Goal: Task Accomplishment & Management: Manage account settings

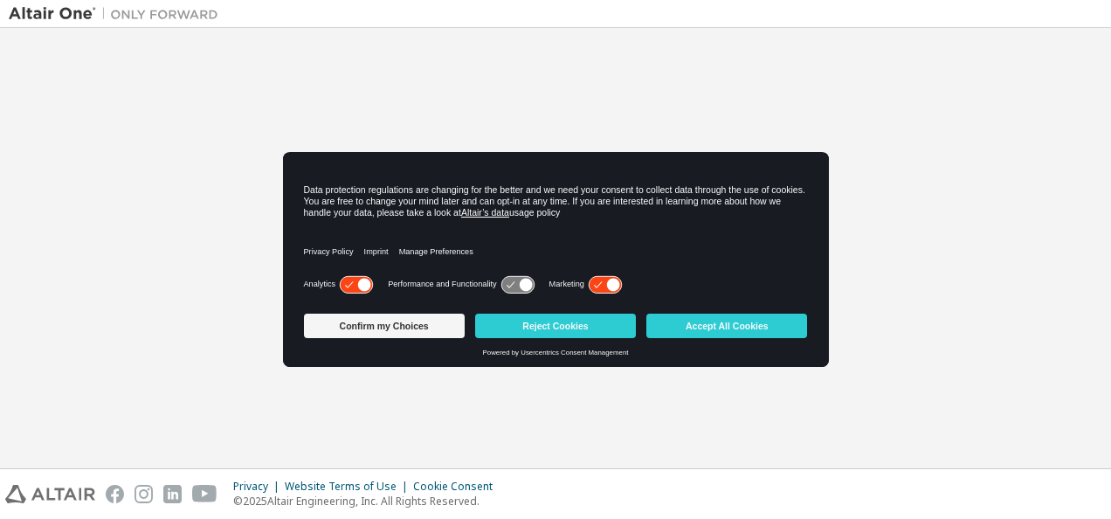
click at [871, 250] on div "Welcome to the Altair One Admin Portal Need Help? Please make sure that you pro…" at bounding box center [555, 248] width 1093 height 423
click at [718, 324] on button "Accept All Cookies" at bounding box center [726, 325] width 161 height 24
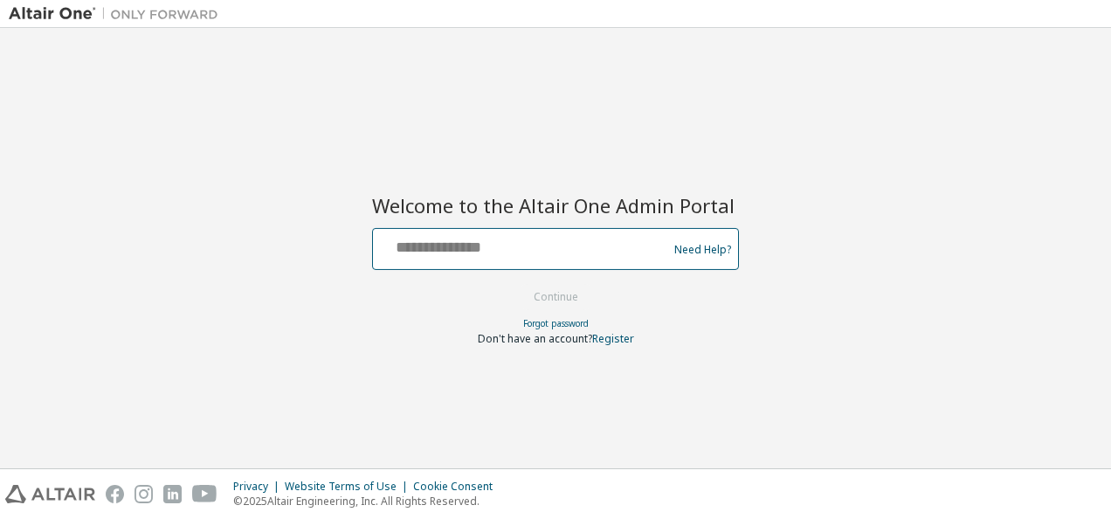
click at [638, 238] on input "text" at bounding box center [523, 244] width 286 height 25
type input "**********"
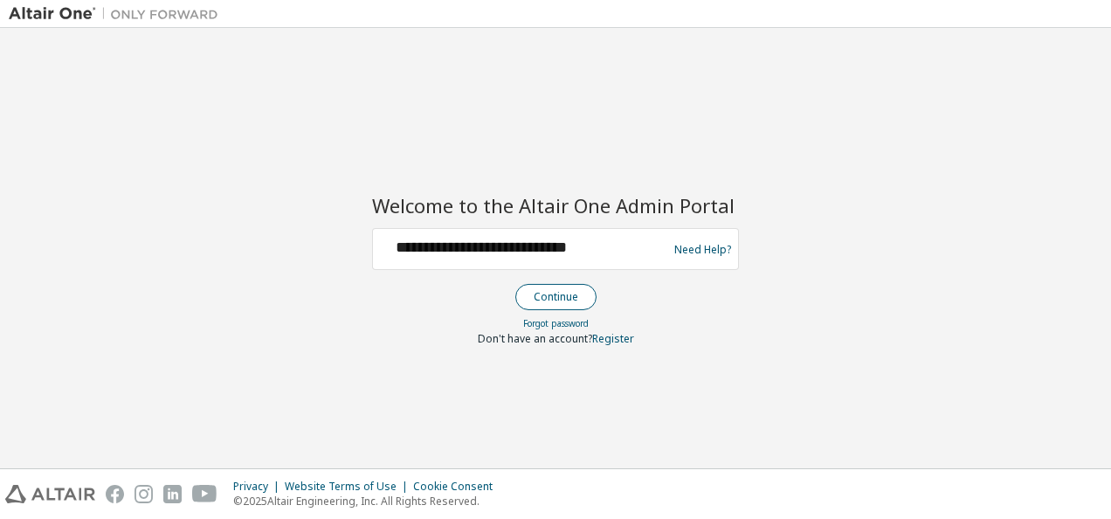
click at [535, 295] on button "Continue" at bounding box center [555, 297] width 81 height 26
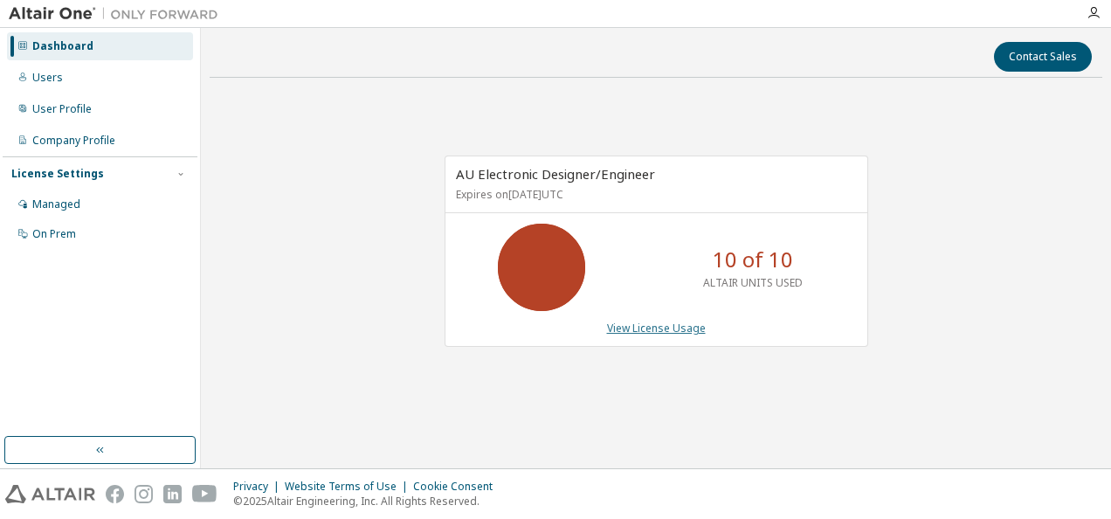
click at [658, 332] on link "View License Usage" at bounding box center [656, 327] width 99 height 15
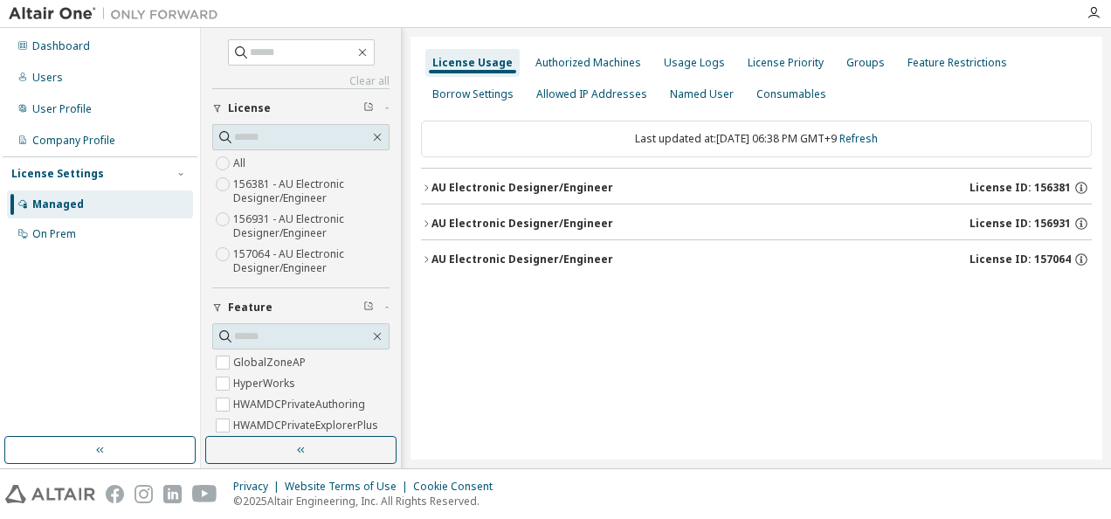
click at [575, 220] on div "AU Electronic Designer/Engineer" at bounding box center [522, 224] width 182 height 14
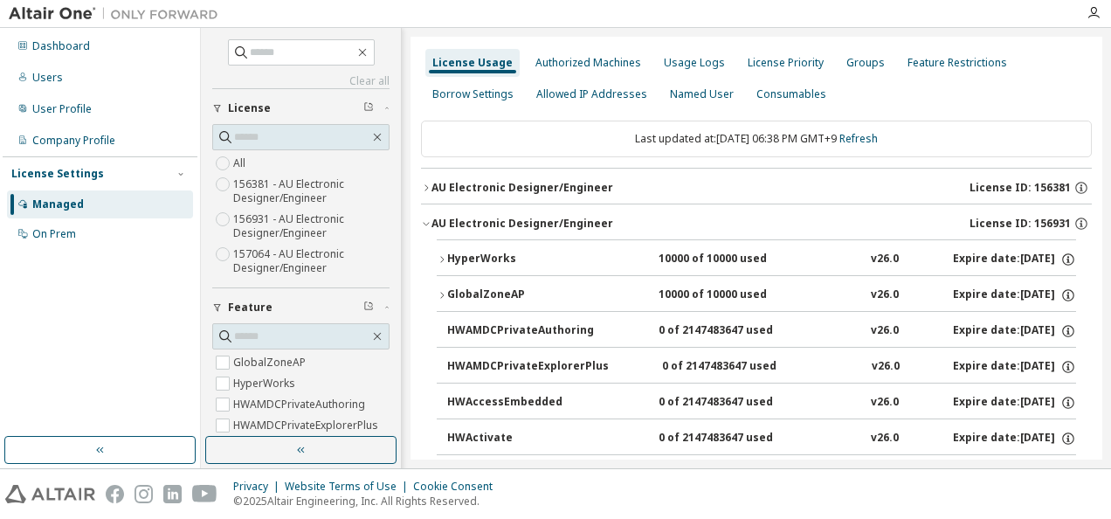
click at [569, 195] on button "AU Electronic Designer/Engineer License ID: 156381" at bounding box center [756, 188] width 671 height 38
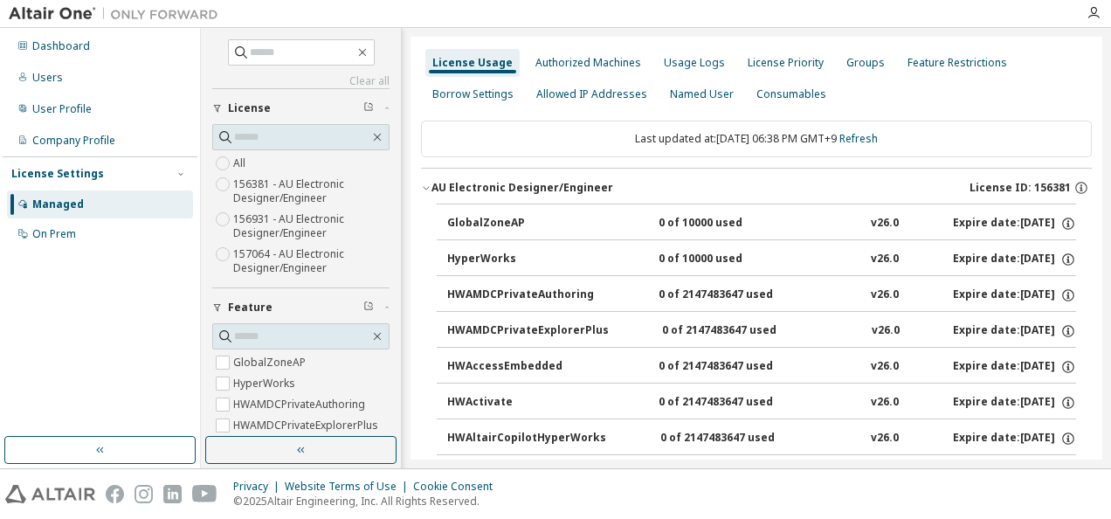
click at [569, 195] on button "AU Electronic Designer/Engineer License ID: 156381" at bounding box center [756, 188] width 671 height 38
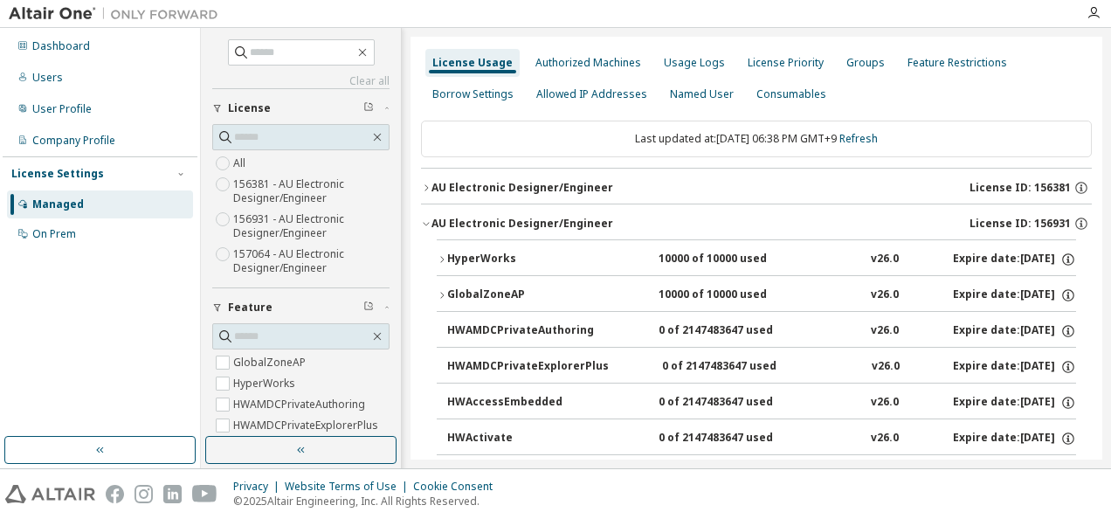
click at [569, 195] on button "AU Electronic Designer/Engineer License ID: 156381" at bounding box center [756, 188] width 671 height 38
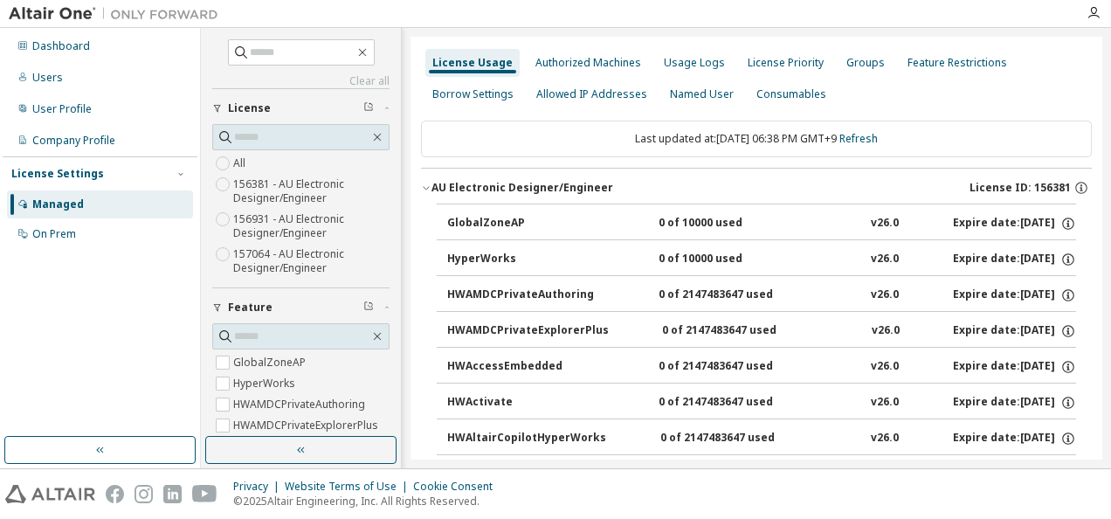
click at [568, 191] on div "AU Electronic Designer/Engineer" at bounding box center [522, 188] width 182 height 14
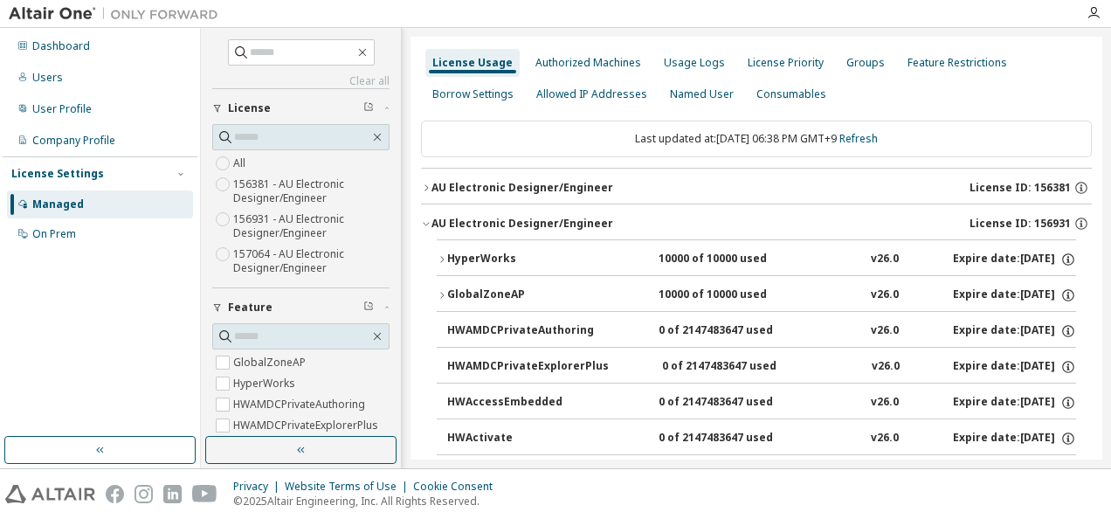
click at [553, 234] on button "AU Electronic Designer/Engineer License ID: 156931" at bounding box center [756, 223] width 671 height 38
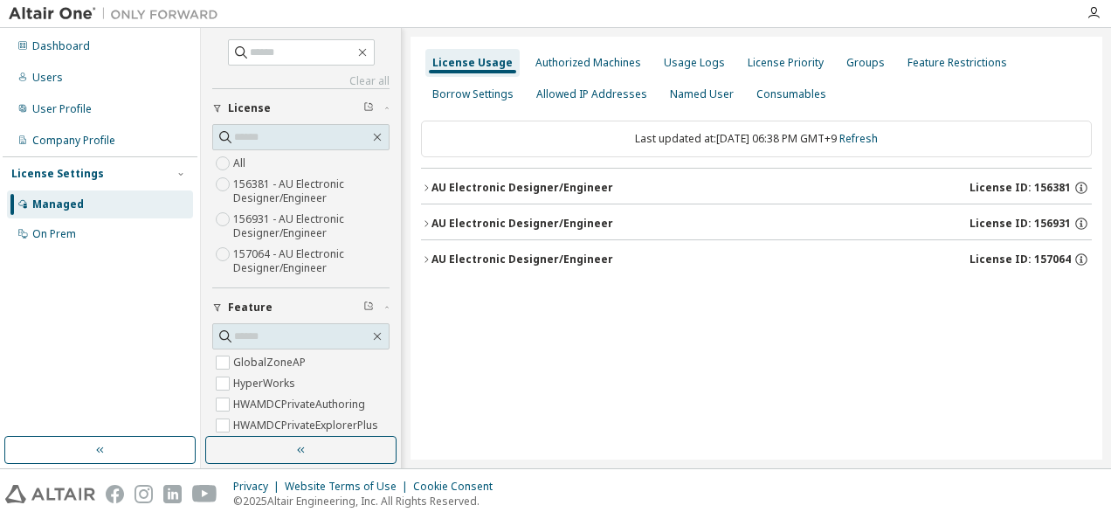
click at [545, 266] on button "AU Electronic Designer/Engineer License ID: 157064" at bounding box center [756, 259] width 671 height 38
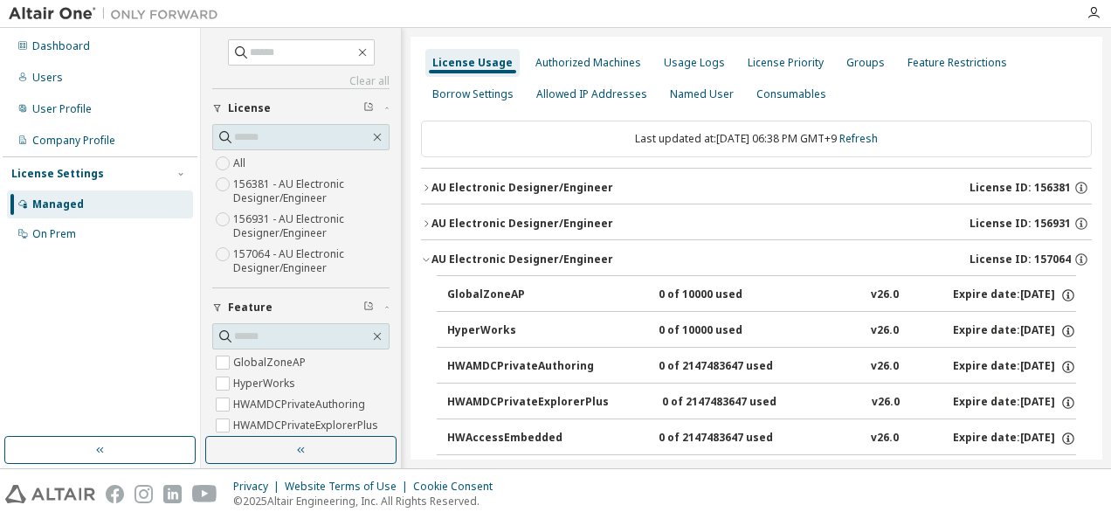
click at [545, 266] on button "AU Electronic Designer/Engineer License ID: 157064" at bounding box center [756, 259] width 671 height 38
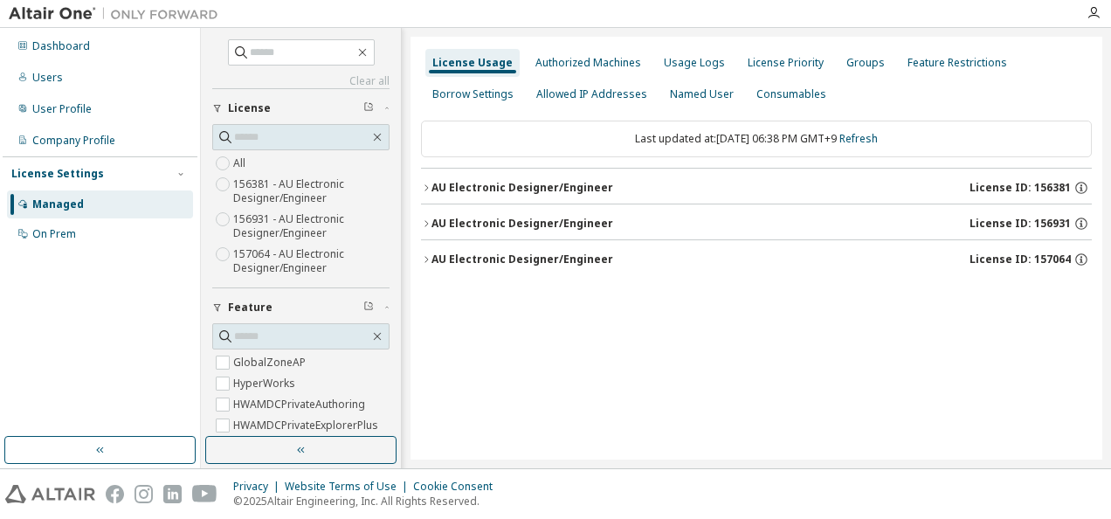
click at [540, 225] on div "AU Electronic Designer/Engineer" at bounding box center [522, 224] width 182 height 14
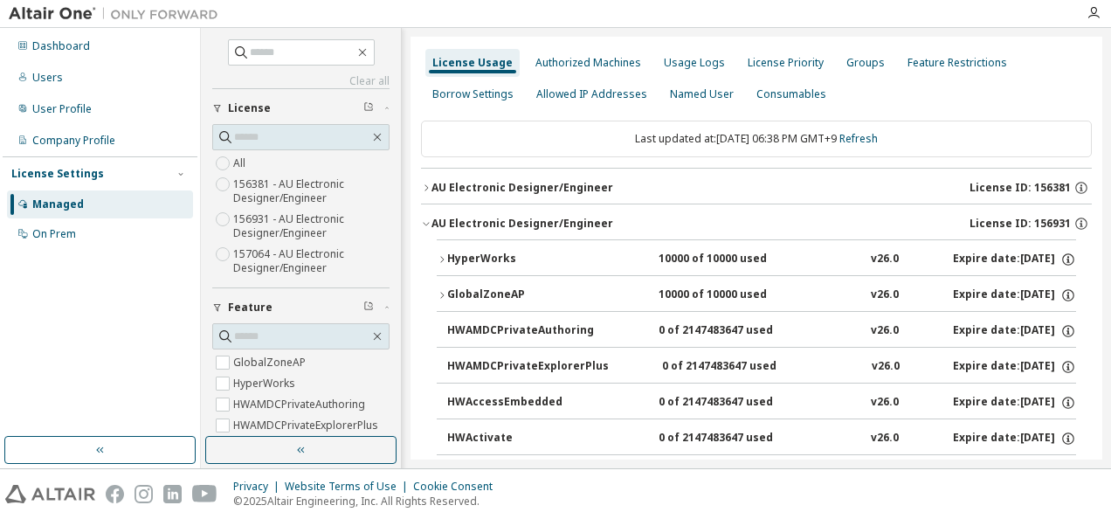
click at [540, 225] on div "AU Electronic Designer/Engineer" at bounding box center [522, 224] width 182 height 14
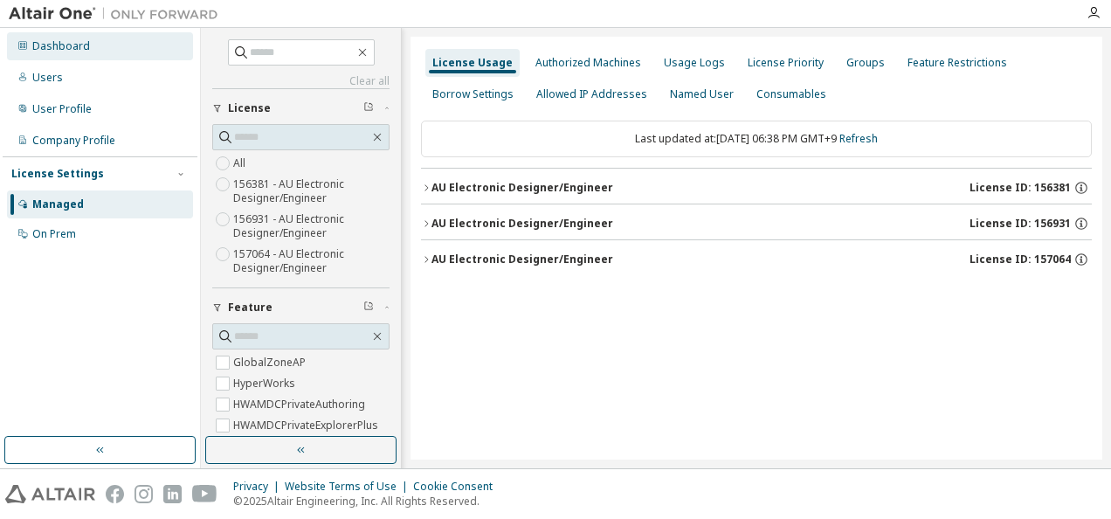
click at [40, 52] on div "Dashboard" at bounding box center [61, 46] width 58 height 14
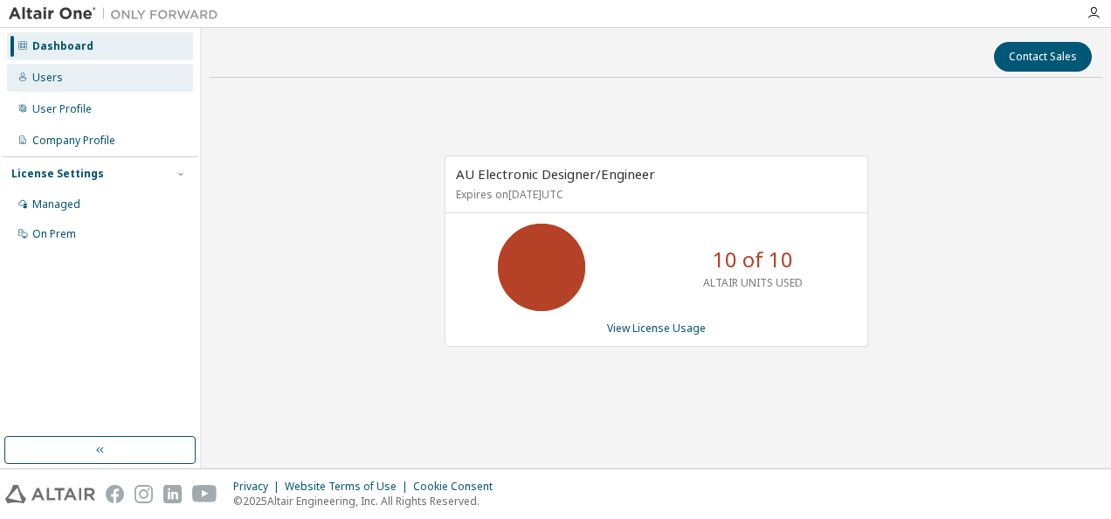
click at [44, 78] on div "Users" at bounding box center [47, 78] width 31 height 14
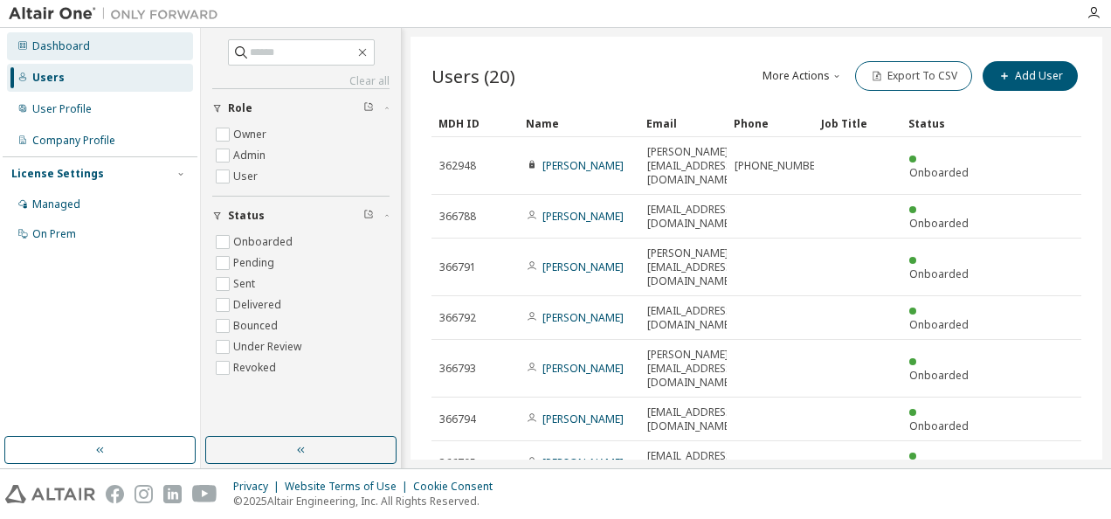
click at [53, 47] on div "Dashboard" at bounding box center [61, 46] width 58 height 14
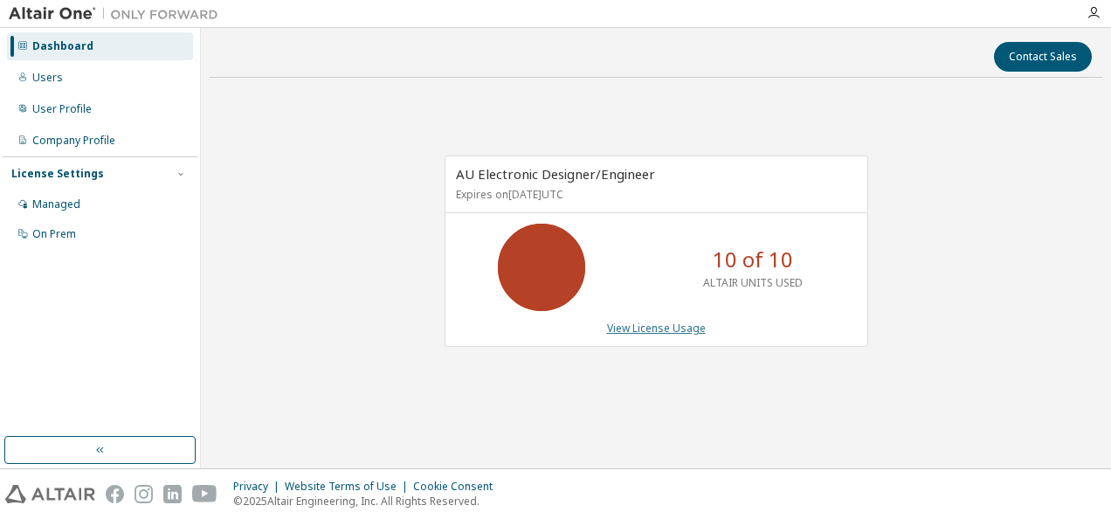
click at [682, 327] on link "View License Usage" at bounding box center [656, 327] width 99 height 15
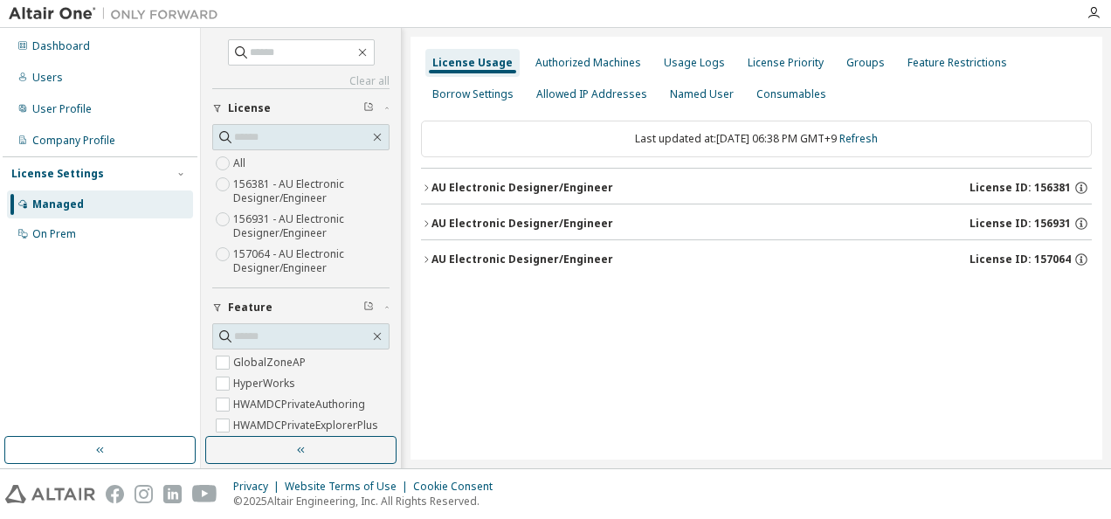
click at [928, 218] on div "AU Electronic Designer/Engineer License ID: 156931" at bounding box center [761, 224] width 660 height 16
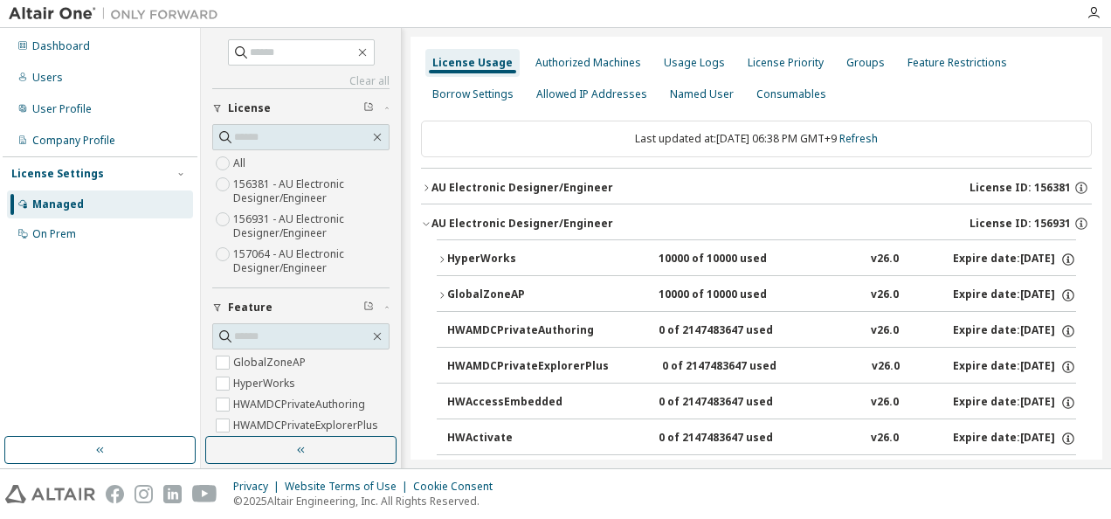
click at [761, 255] on div "10000 of 10000 used" at bounding box center [736, 259] width 157 height 16
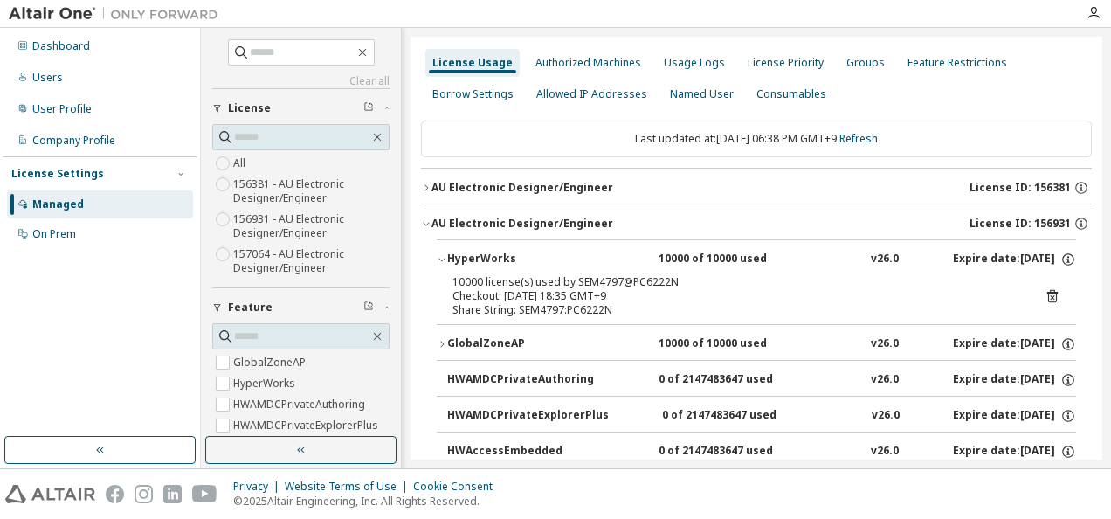
click at [1045, 295] on icon at bounding box center [1052, 296] width 16 height 16
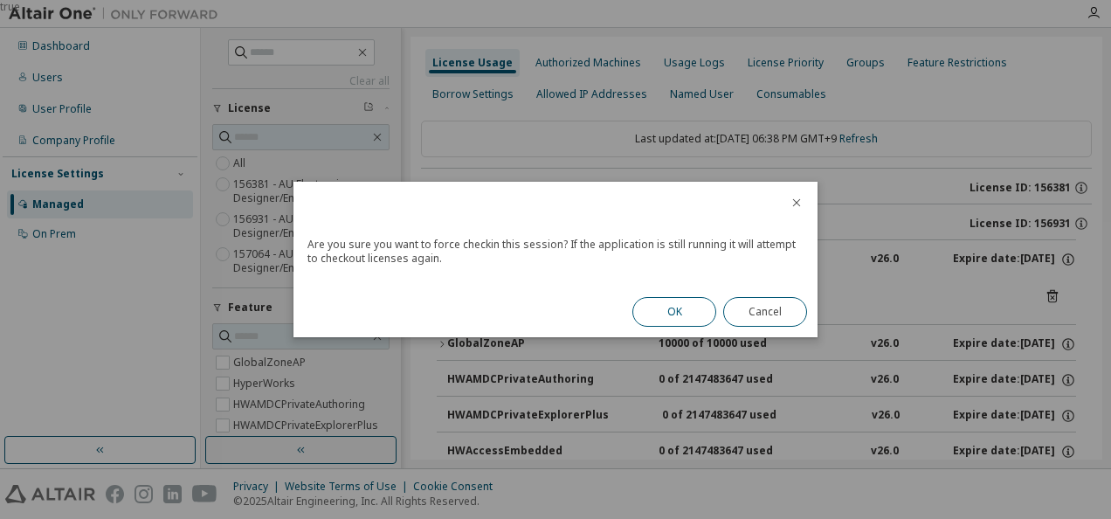
click at [694, 303] on button "OK" at bounding box center [674, 312] width 84 height 30
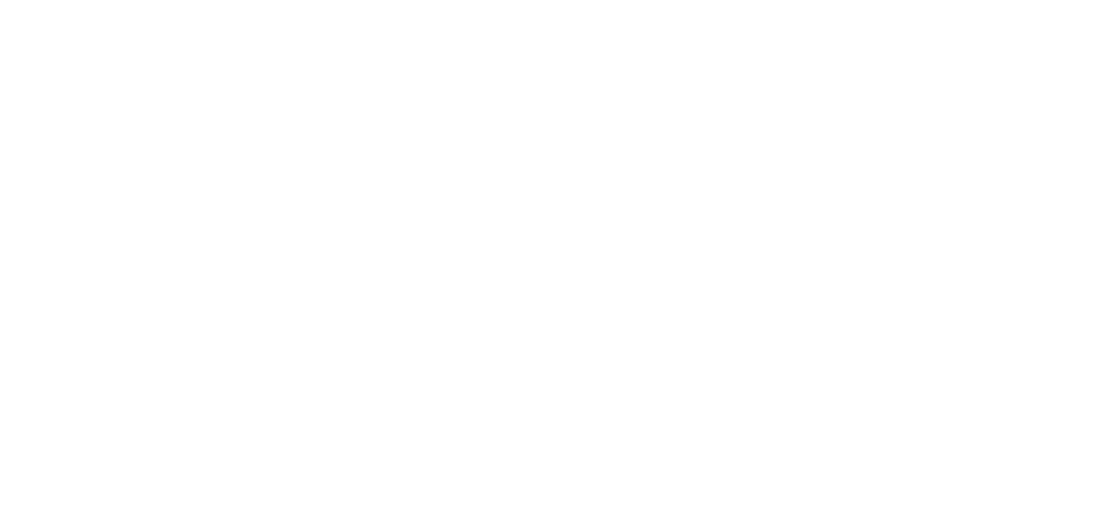
click at [463, 170] on div at bounding box center [555, 259] width 1111 height 519
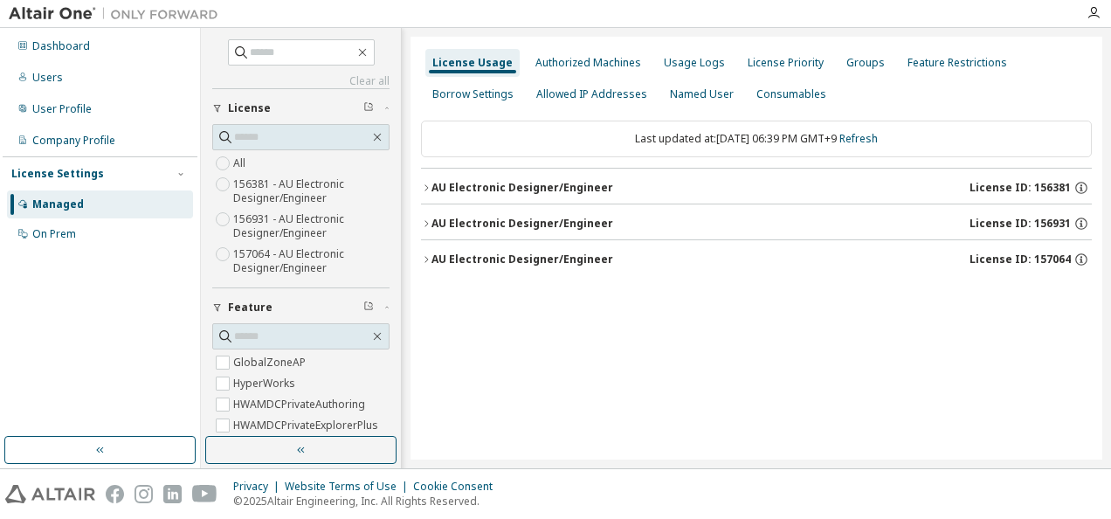
click at [716, 220] on div "AU Electronic Designer/Engineer License ID: 156931" at bounding box center [761, 224] width 660 height 16
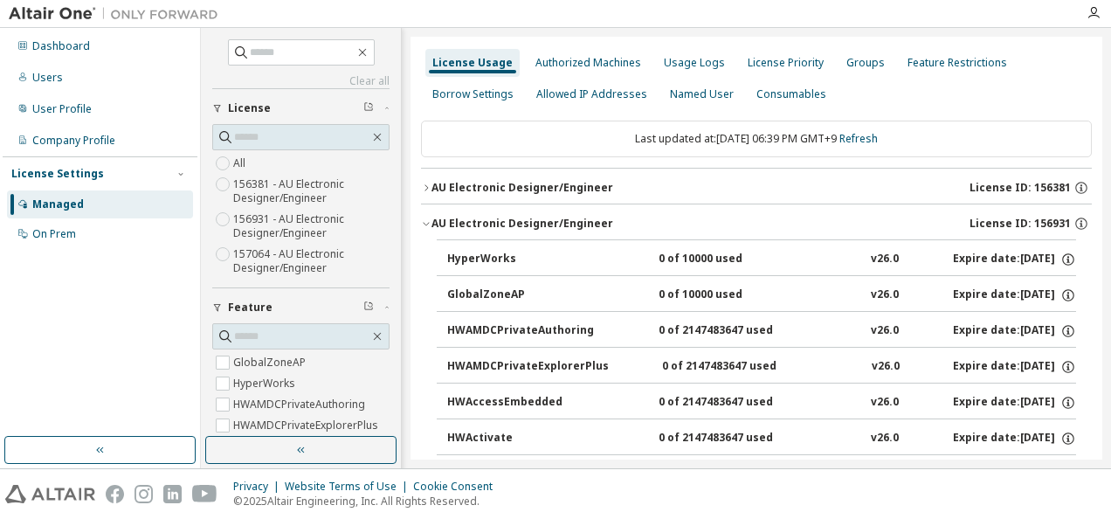
click at [306, 221] on label "156931 - AU Electronic Designer/Engineer" at bounding box center [311, 226] width 156 height 35
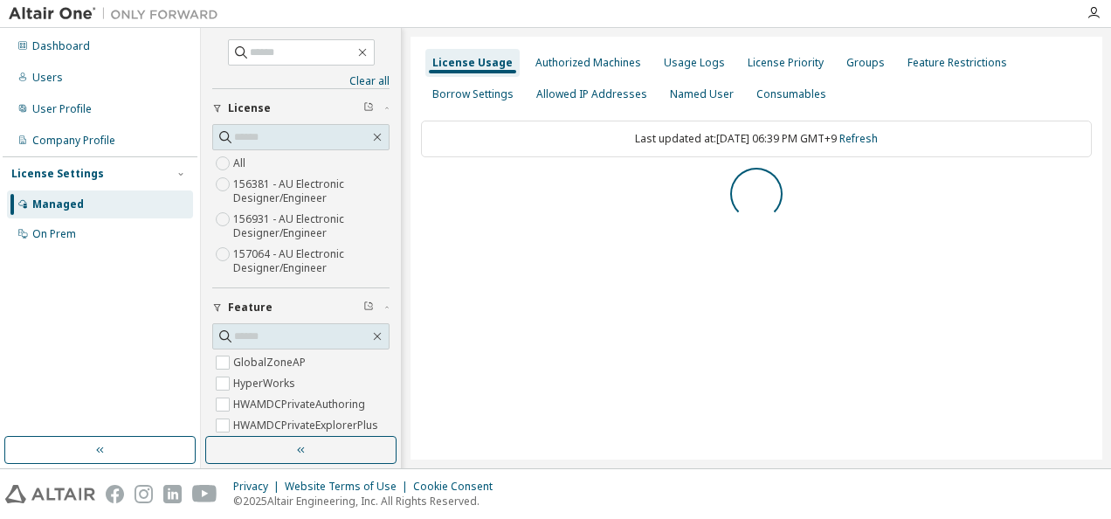
click at [306, 221] on label "156931 - AU Electronic Designer/Engineer" at bounding box center [311, 226] width 156 height 35
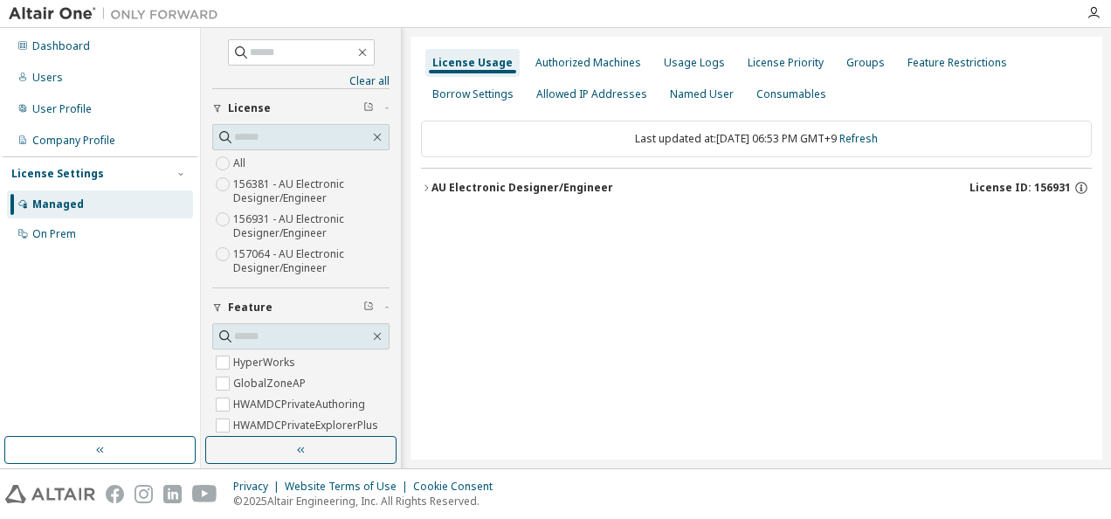
click at [627, 194] on div "AU Electronic Designer/Engineer License ID: 156931" at bounding box center [761, 188] width 660 height 16
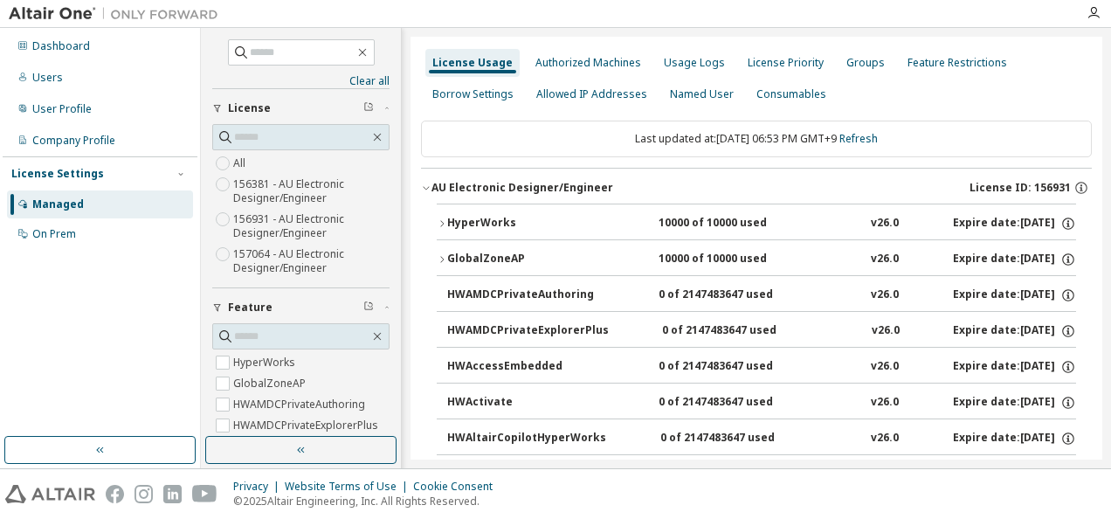
drag, startPoint x: 103, startPoint y: 86, endPoint x: 147, endPoint y: 123, distance: 57.6
click at [103, 86] on div "Users" at bounding box center [100, 78] width 186 height 28
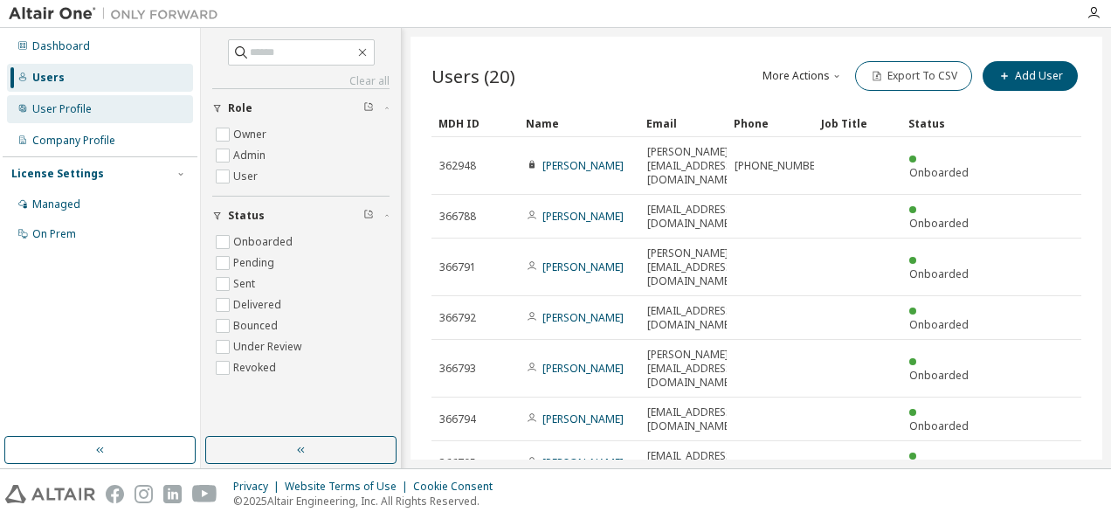
click at [63, 111] on div "User Profile" at bounding box center [61, 109] width 59 height 14
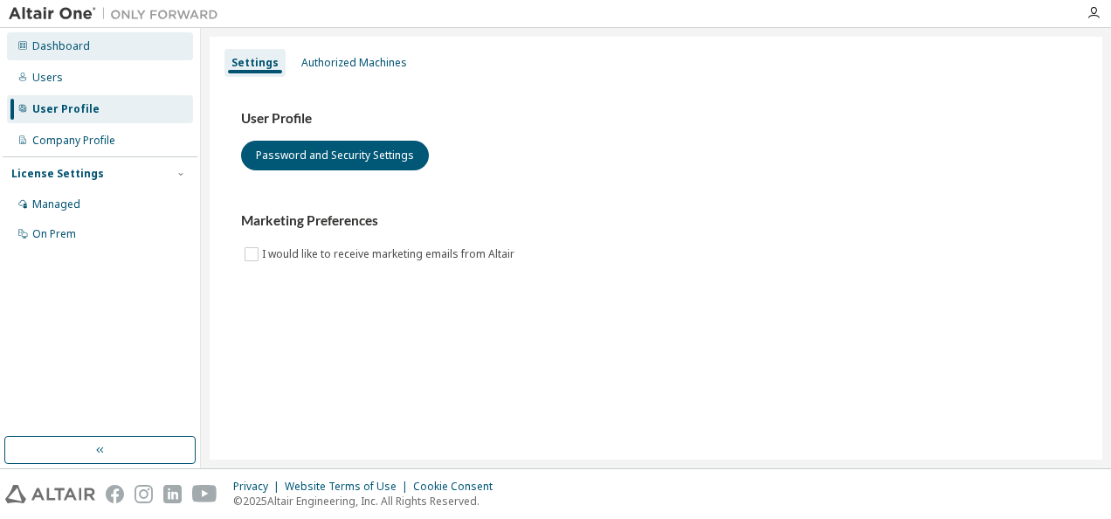
click at [44, 46] on div "Dashboard" at bounding box center [61, 46] width 58 height 14
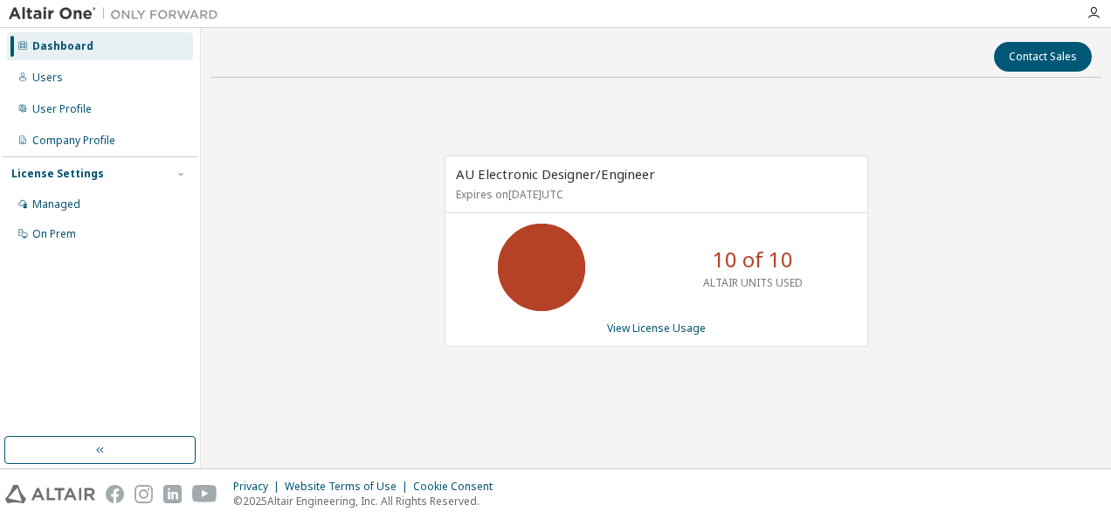
click at [752, 272] on p "10 of 10" at bounding box center [753, 259] width 80 height 30
click at [750, 281] on p "ALTAIR UNITS USED" at bounding box center [753, 282] width 100 height 15
click at [744, 259] on p "10 of 10" at bounding box center [753, 259] width 80 height 30
click at [671, 318] on div "AU Electronic Designer/Engineer Expires on April 1, 2026 UTC 10 of 10 ALTAIR UN…" at bounding box center [656, 250] width 424 height 191
click at [665, 323] on link "View License Usage" at bounding box center [656, 327] width 99 height 15
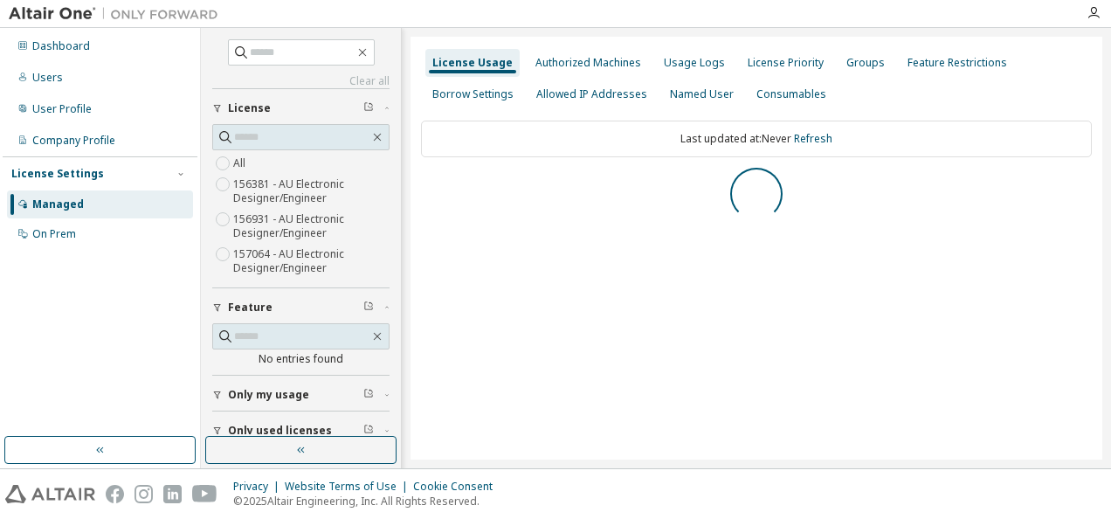
click at [279, 226] on label "156931 - AU Electronic Designer/Engineer" at bounding box center [311, 226] width 156 height 35
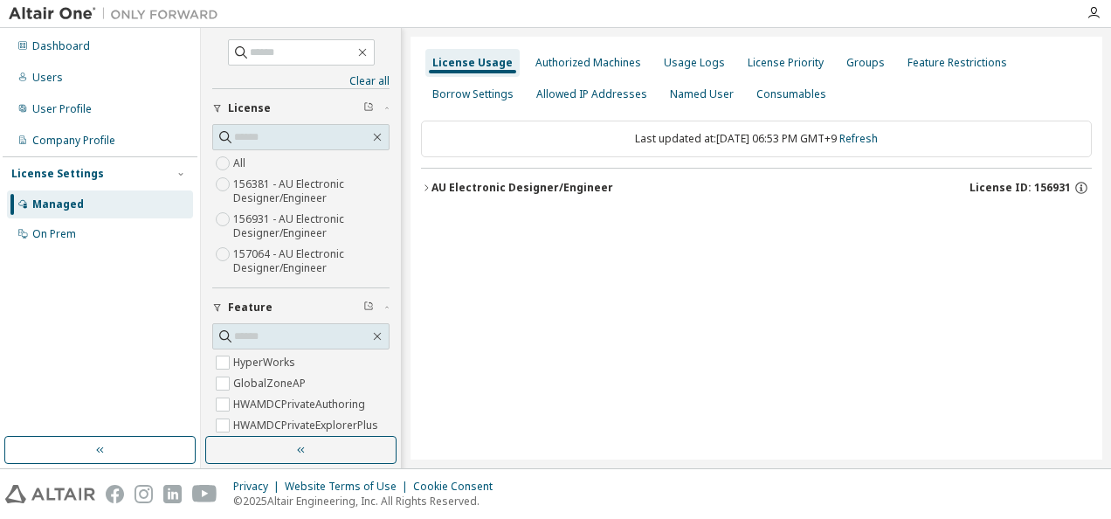
click at [634, 181] on div "AU Electronic Designer/Engineer License ID: 156931" at bounding box center [761, 188] width 660 height 16
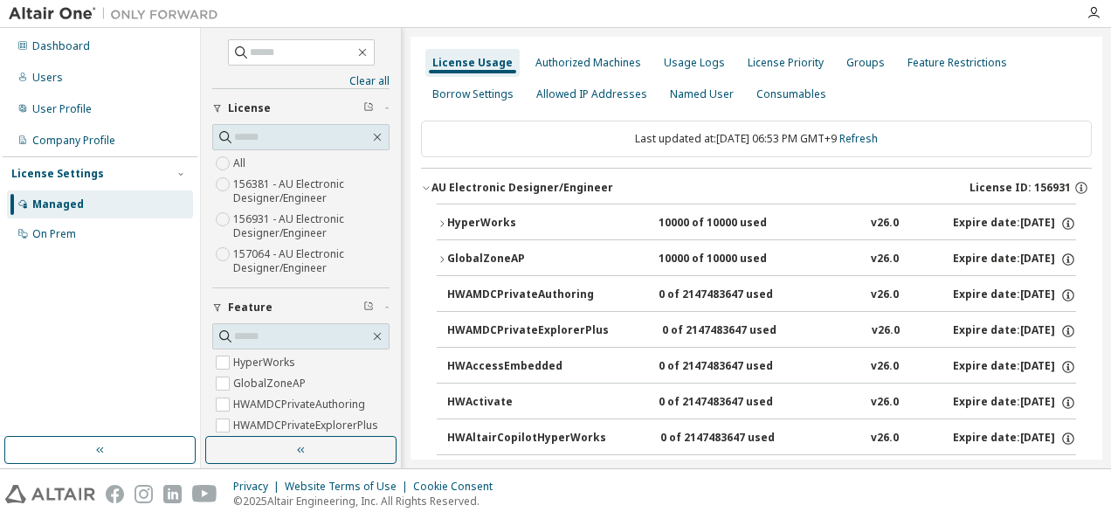
click at [819, 220] on div "HyperWorks 10000 of 10000 used v26.0 Expire date: 2026-04-01" at bounding box center [761, 224] width 629 height 16
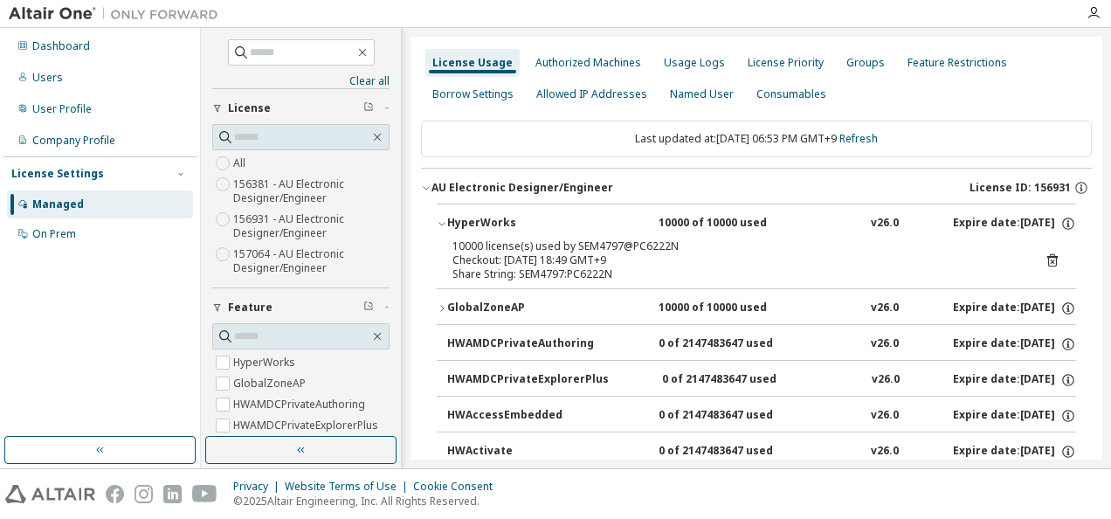
click at [1047, 258] on icon at bounding box center [1052, 260] width 10 height 13
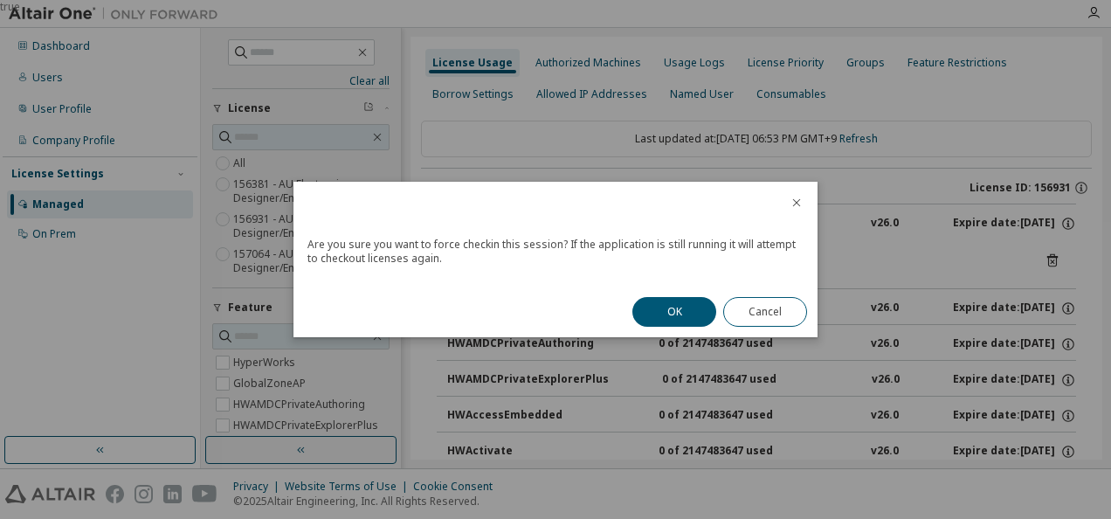
click at [799, 206] on icon "close" at bounding box center [797, 203] width 8 height 8
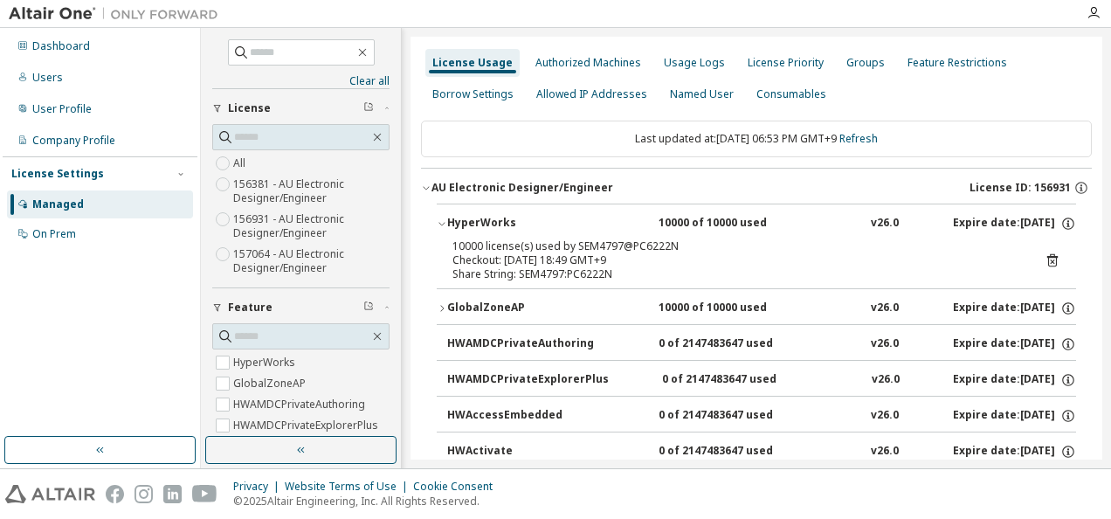
click at [1044, 262] on icon at bounding box center [1052, 260] width 16 height 16
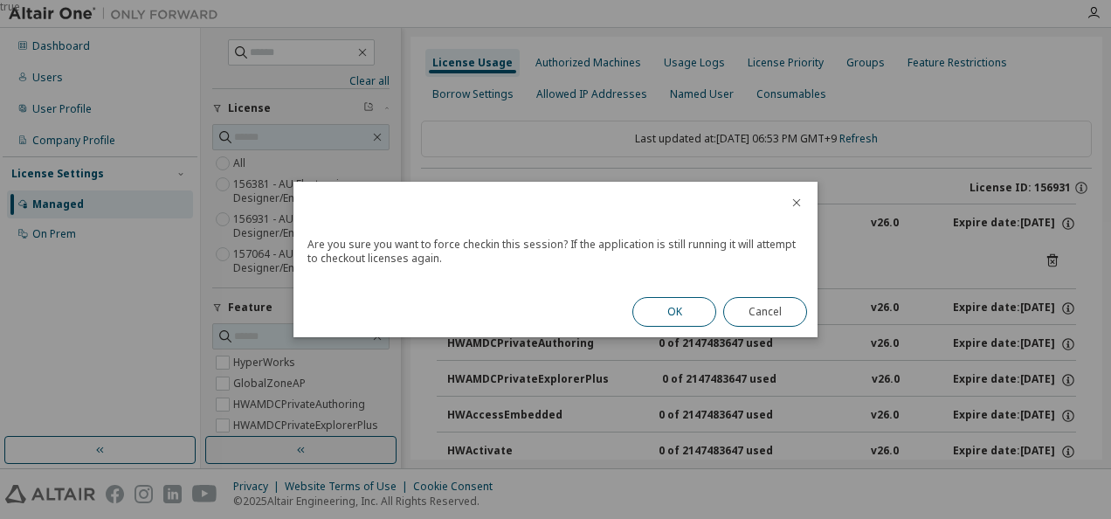
click at [695, 306] on button "OK" at bounding box center [674, 312] width 84 height 30
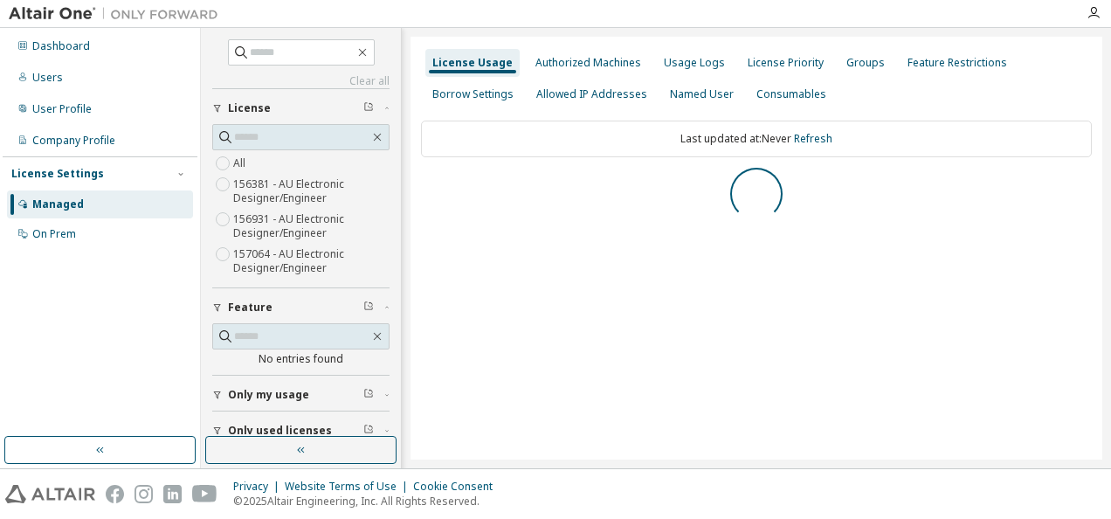
click at [302, 219] on label "156931 - AU Electronic Designer/Engineer" at bounding box center [311, 226] width 156 height 35
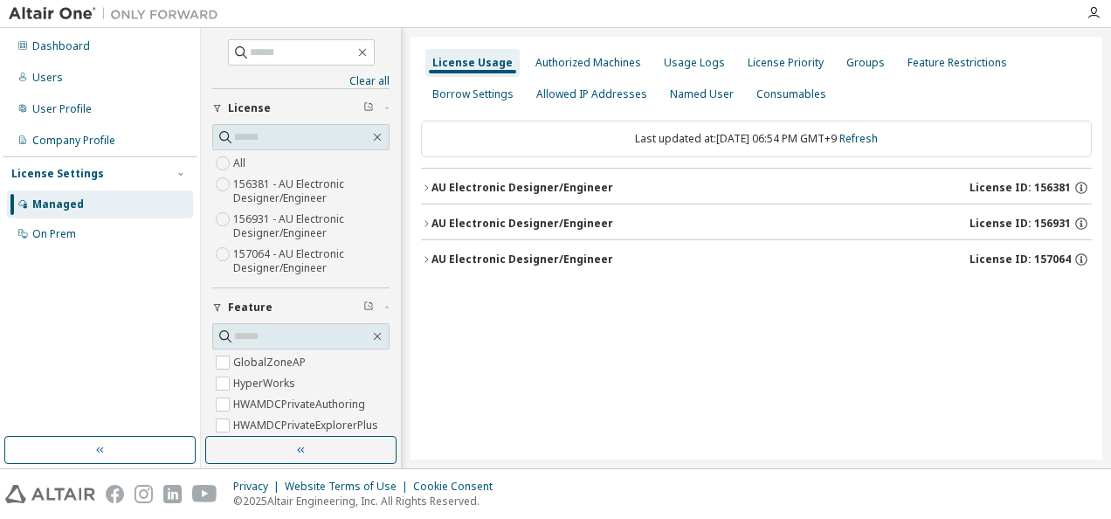
click at [741, 216] on div "AU Electronic Designer/Engineer License ID: 156931" at bounding box center [761, 224] width 660 height 16
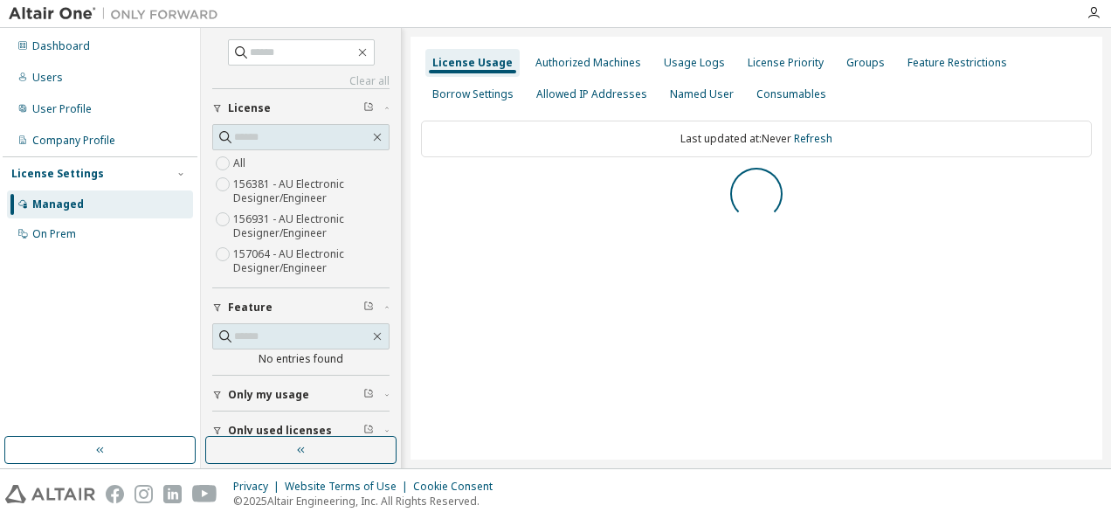
click at [259, 225] on label "156931 - AU Electronic Designer/Engineer" at bounding box center [311, 226] width 156 height 35
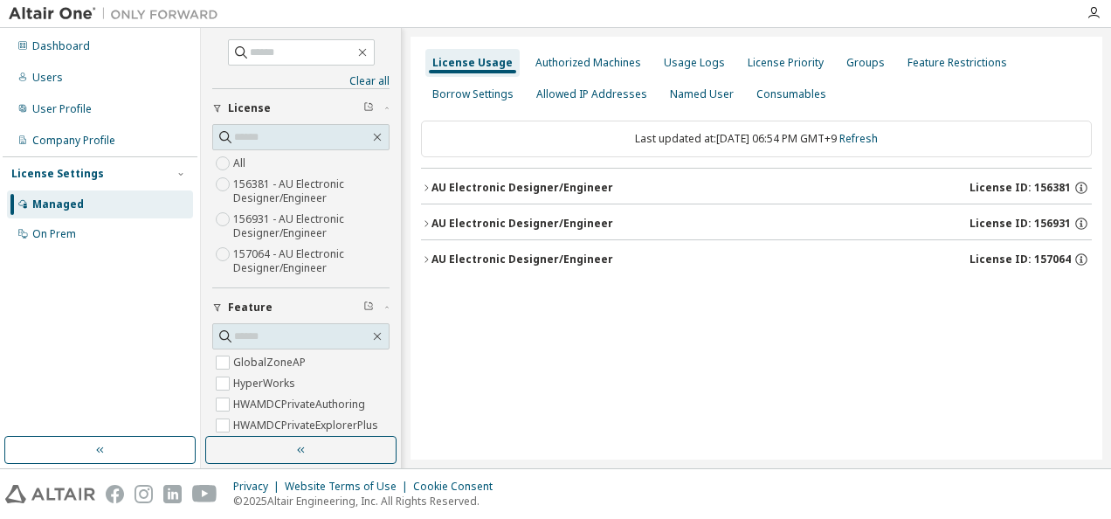
click at [496, 217] on div "AU Electronic Designer/Engineer" at bounding box center [522, 224] width 182 height 14
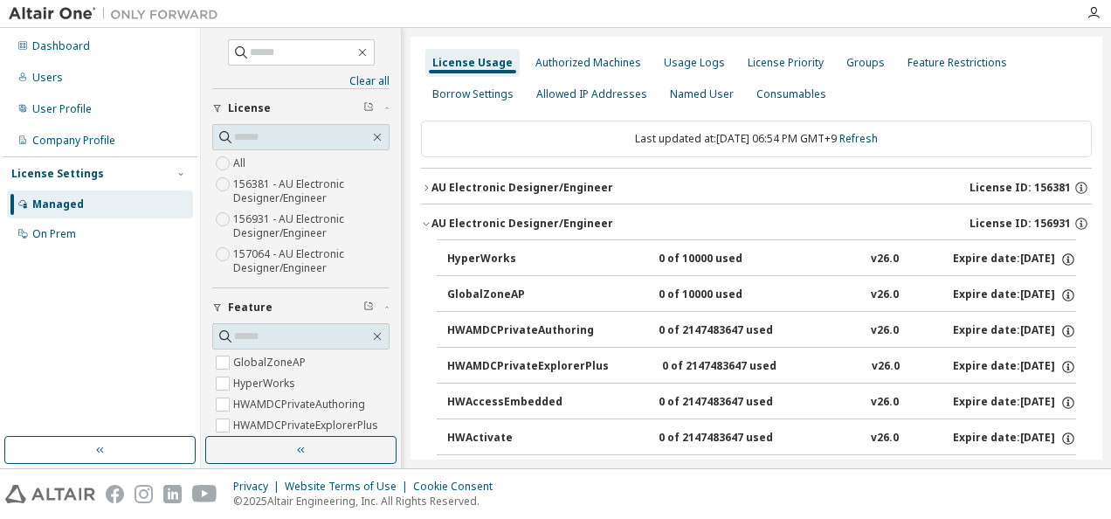
click at [868, 130] on div "Last updated at: [DATE] 06:54 PM GMT+9 Refresh" at bounding box center [756, 139] width 671 height 37
click at [870, 137] on link "Refresh" at bounding box center [858, 138] width 38 height 15
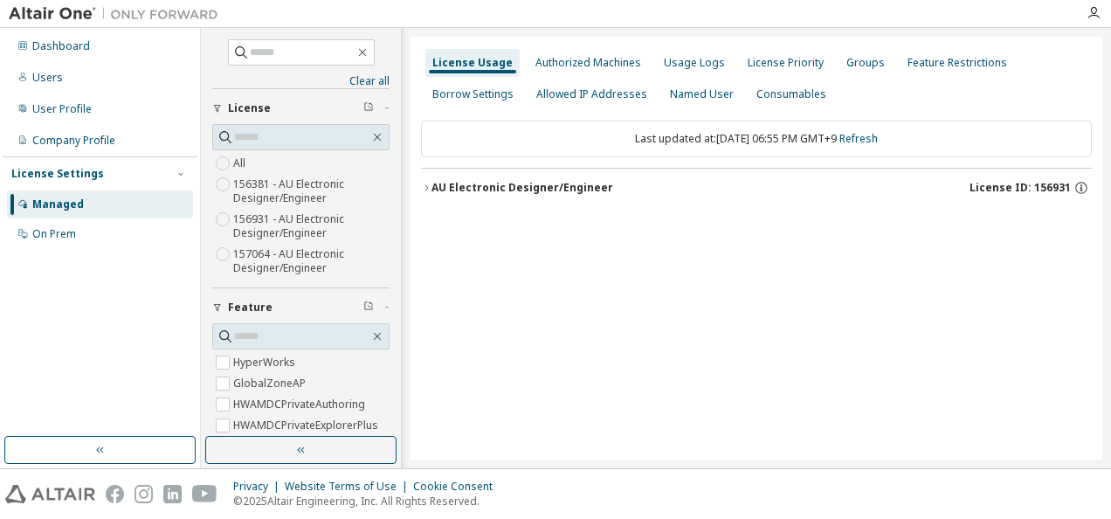
click at [538, 187] on div "AU Electronic Designer/Engineer" at bounding box center [522, 188] width 182 height 14
